Goal: Find contact information: Find contact information

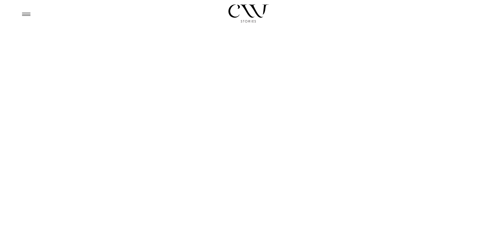
click at [20, 14] on icon at bounding box center [26, 14] width 13 height 12
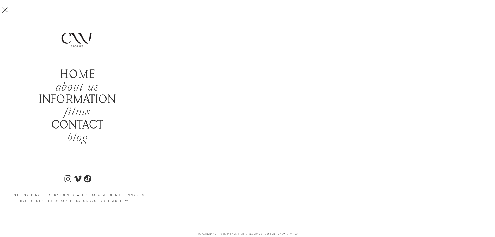
scroll to position [1488, 0]
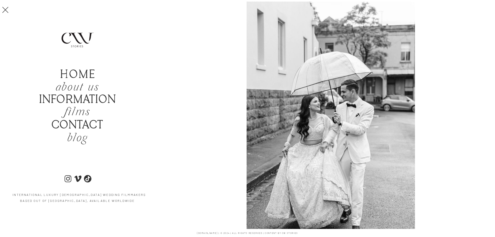
click at [7, 8] on icon at bounding box center [5, 10] width 10 height 17
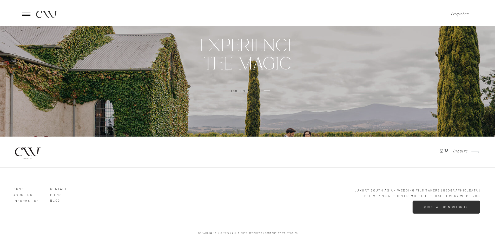
click at [257, 91] on h3 "Inquire Now" at bounding box center [243, 90] width 43 height 3
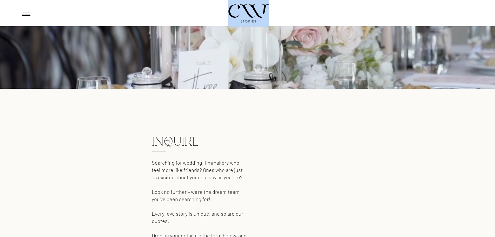
click at [227, 10] on div "cw" at bounding box center [248, 13] width 312 height 26
